Goal: Task Accomplishment & Management: Manage account settings

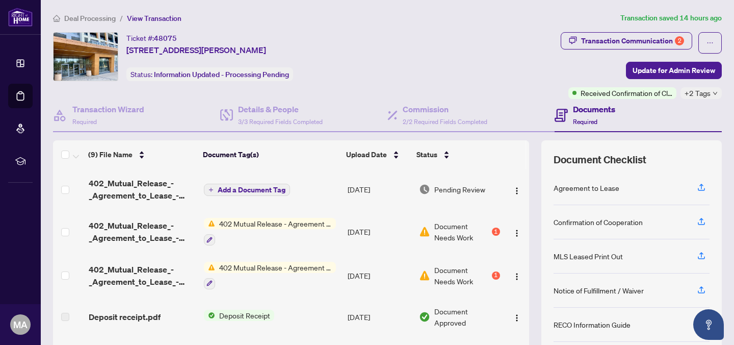
click at [156, 18] on span "View Transaction" at bounding box center [154, 18] width 55 height 9
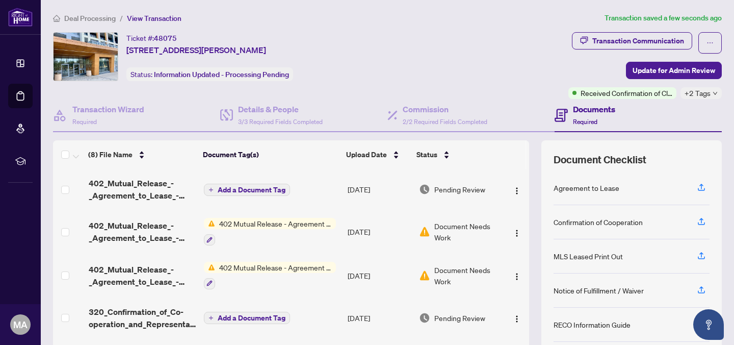
click at [82, 19] on span "Deal Processing" at bounding box center [90, 18] width 52 height 9
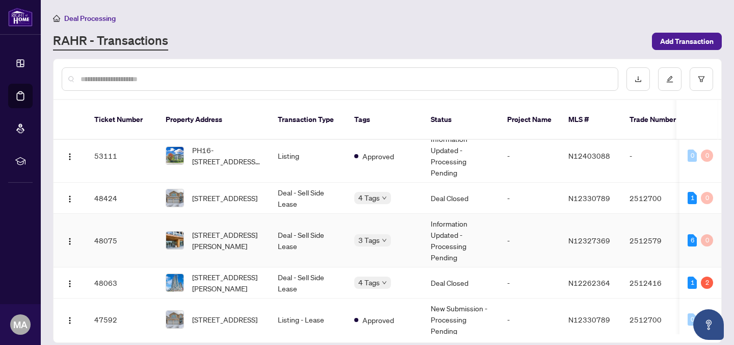
scroll to position [57, 0]
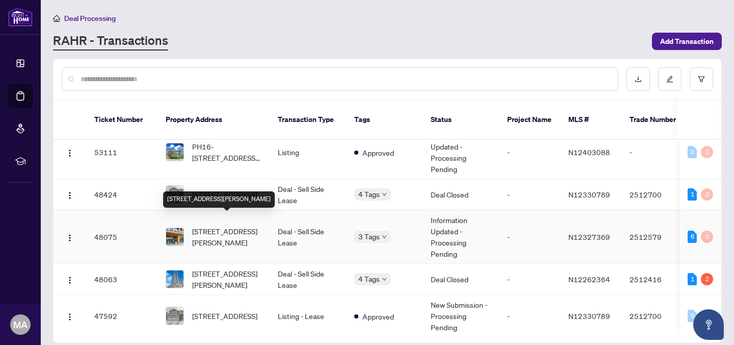
click at [231, 225] on span "[STREET_ADDRESS][PERSON_NAME]" at bounding box center [226, 236] width 69 height 22
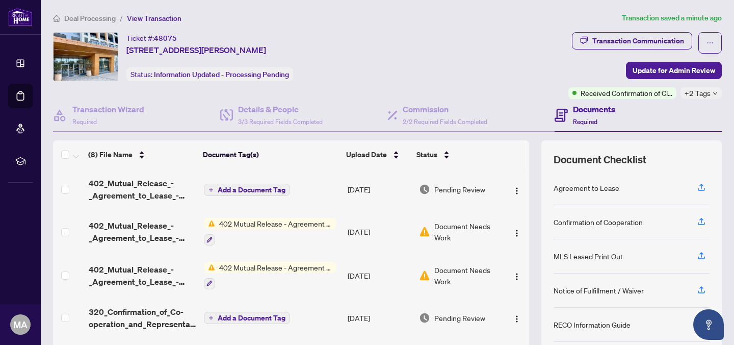
click at [709, 96] on span "+2 Tags" at bounding box center [698, 93] width 26 height 12
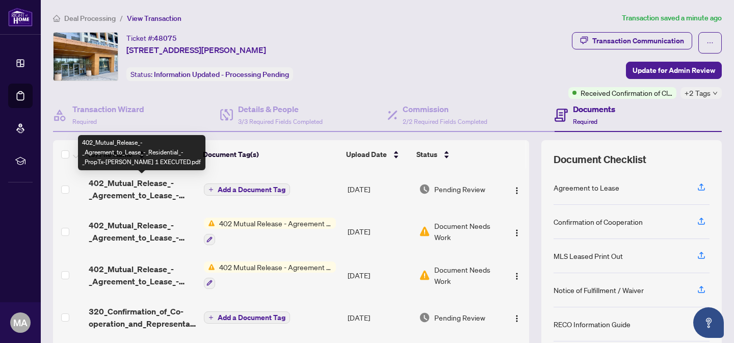
click at [151, 188] on span "402_Mutual_Release_-_Agreement_to_Lease_-_Residential_-_PropTx-OREA 1 EXECUTED.…" at bounding box center [142, 189] width 107 height 24
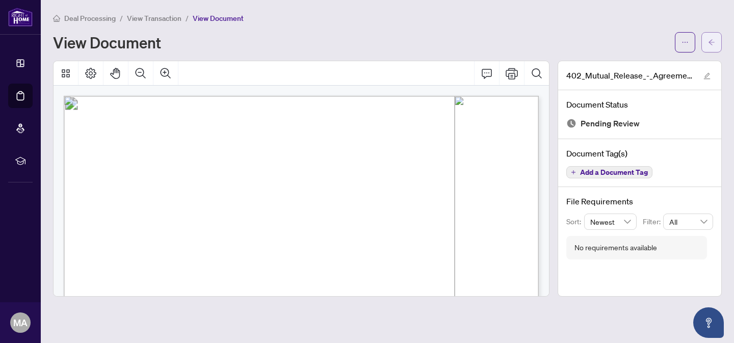
click at [721, 39] on button "button" at bounding box center [712, 42] width 20 height 20
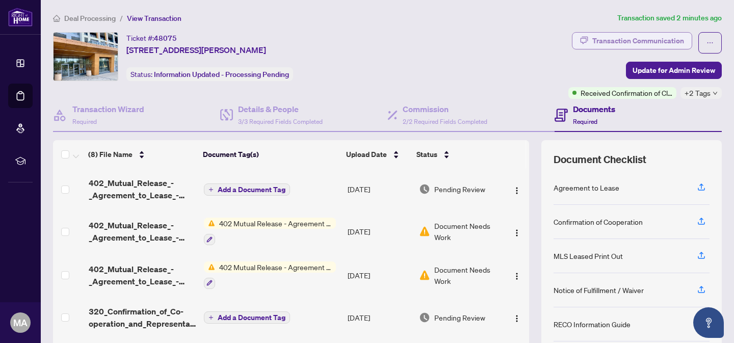
click at [603, 41] on div "Transaction Communication" at bounding box center [639, 41] width 92 height 16
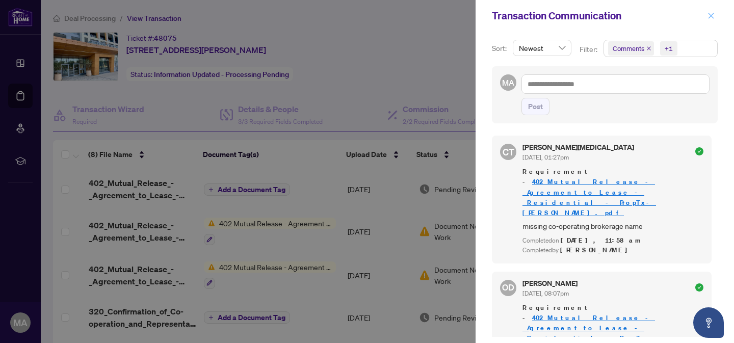
click at [710, 23] on span "button" at bounding box center [711, 16] width 7 height 16
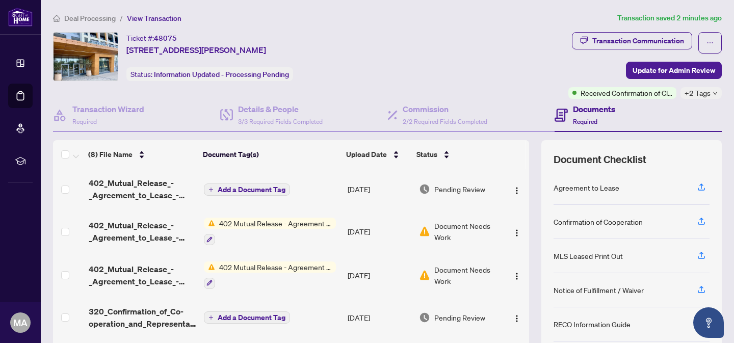
click at [83, 16] on span "Deal Processing" at bounding box center [90, 18] width 52 height 9
